Goal: Task Accomplishment & Management: Manage account settings

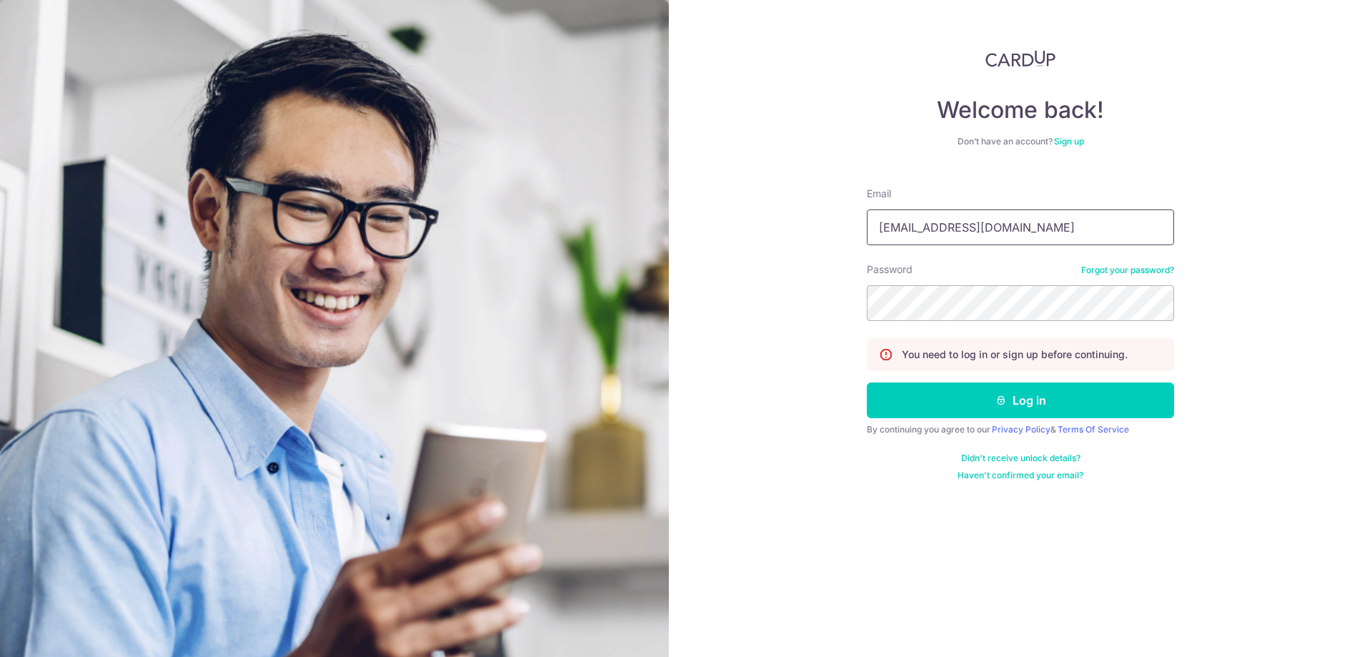
click at [953, 232] on input "[EMAIL_ADDRESS][DOMAIN_NAME]" at bounding box center [1020, 227] width 307 height 36
type input "[EMAIL_ADDRESS][DOMAIN_NAME]"
click at [957, 388] on button "Log in" at bounding box center [1020, 400] width 307 height 36
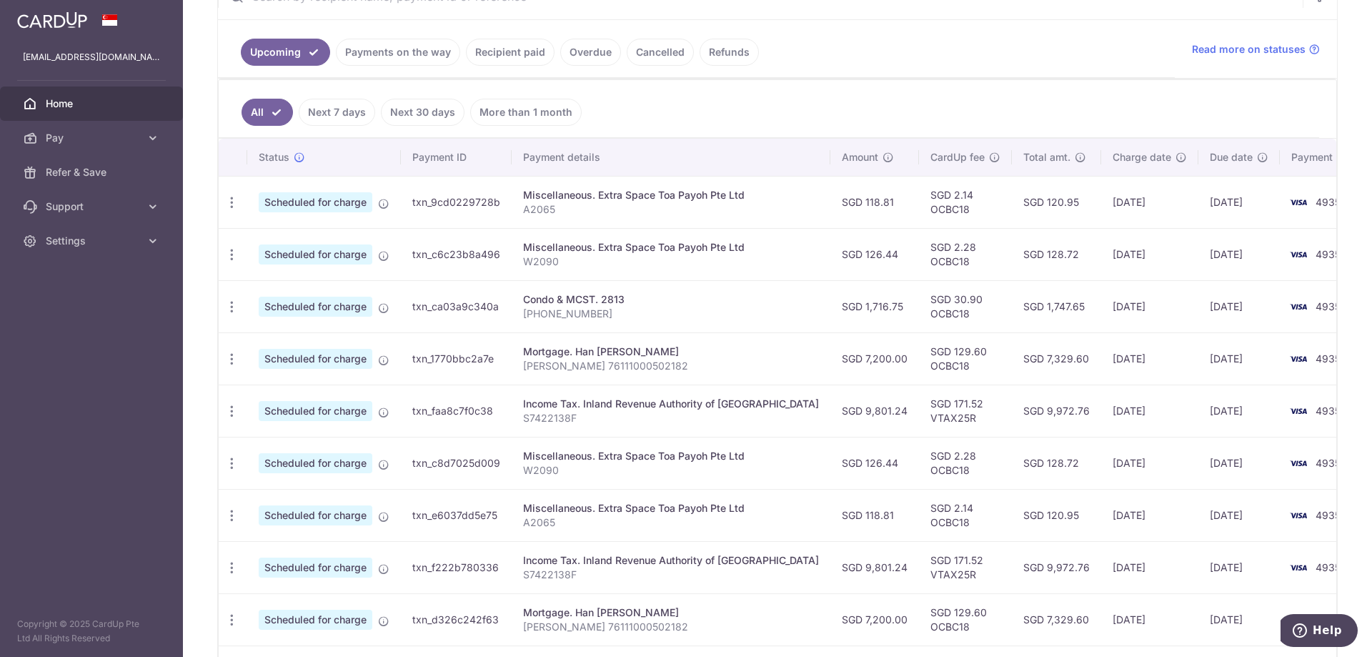
scroll to position [303, 0]
